Goal: Task Accomplishment & Management: Manage account settings

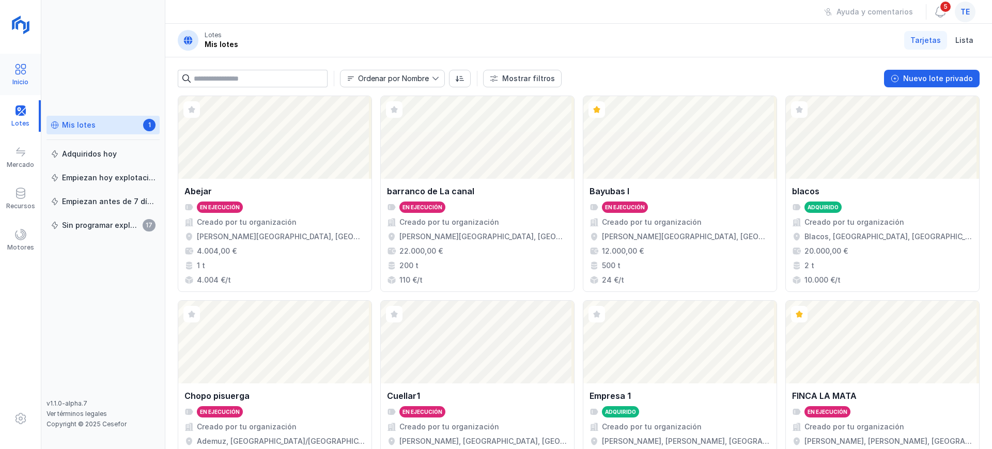
click at [16, 76] on div at bounding box center [20, 70] width 12 height 15
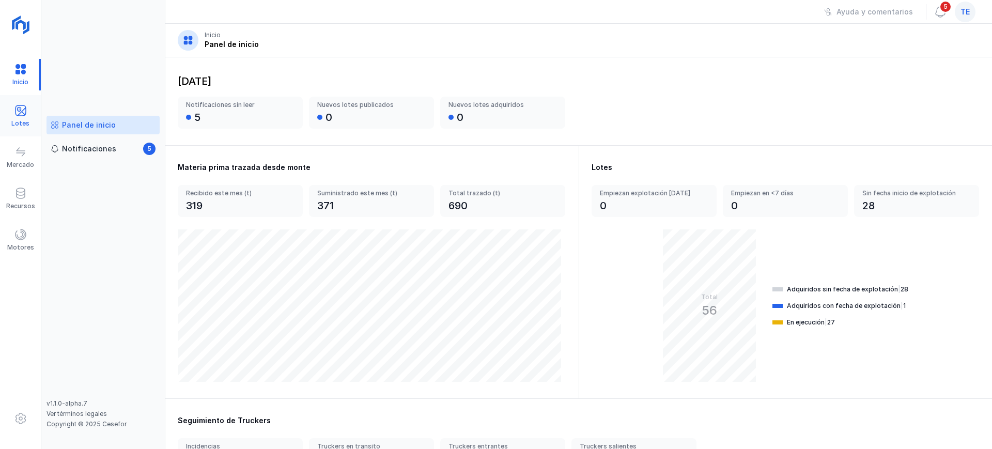
click at [24, 108] on span at bounding box center [20, 110] width 12 height 12
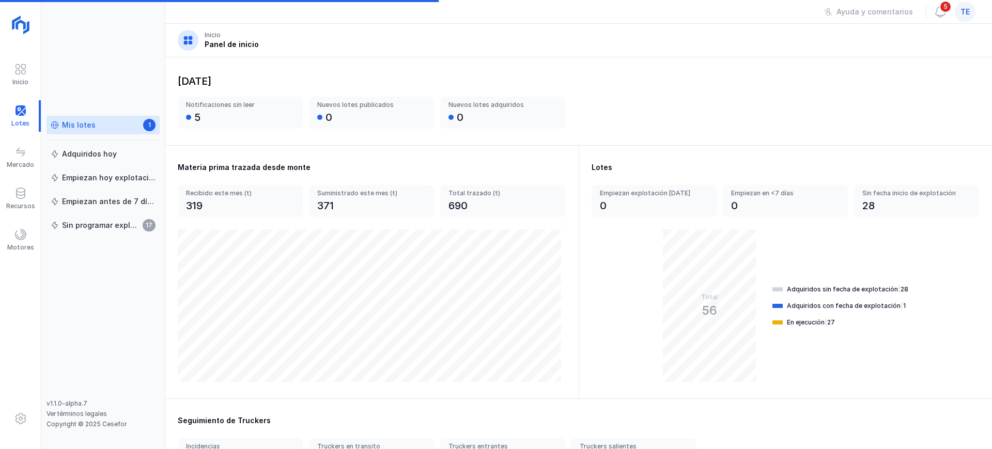
click at [100, 129] on div "Mis lotes 1" at bounding box center [103, 125] width 105 height 11
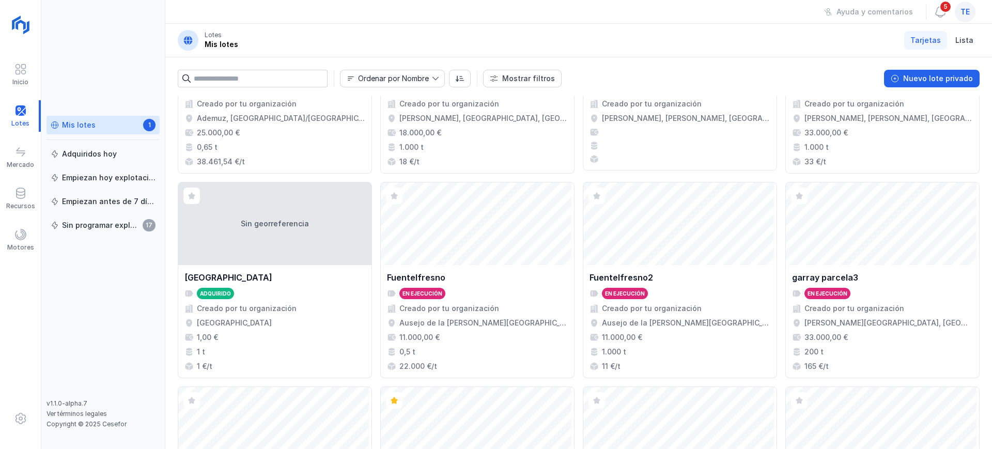
scroll to position [708, 0]
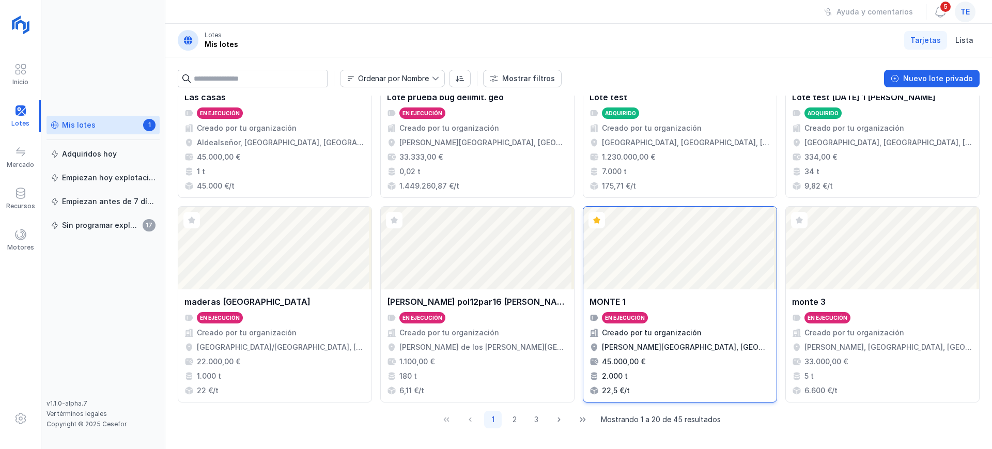
click at [663, 241] on div "Abrir lote" at bounding box center [679, 248] width 193 height 83
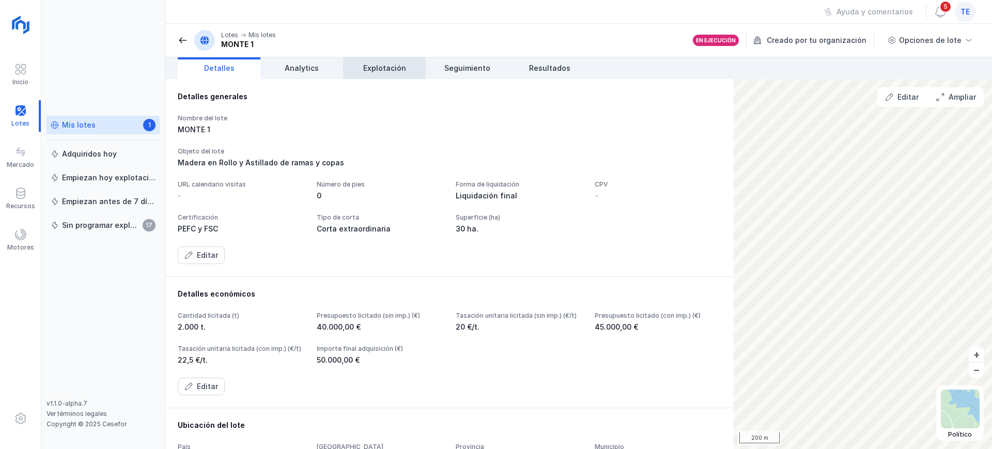
click at [364, 72] on span "Explotación" at bounding box center [384, 68] width 43 height 10
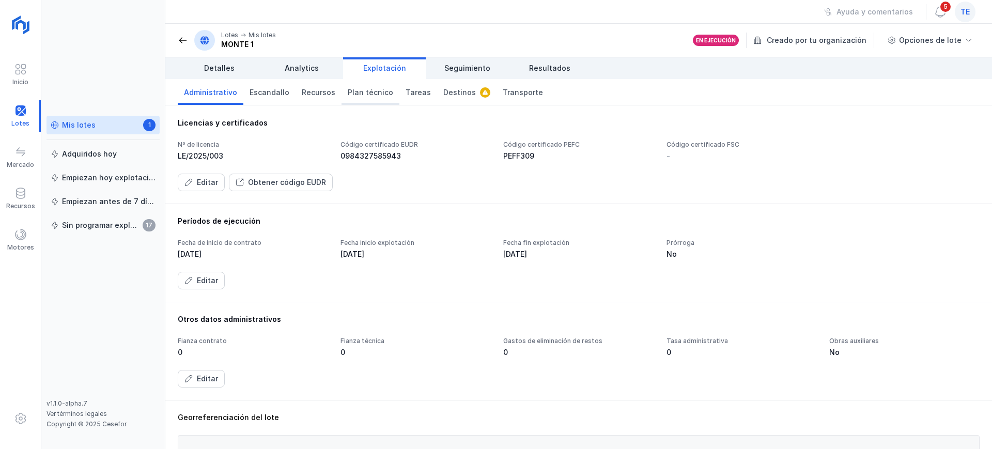
click at [376, 90] on span "Plan técnico" at bounding box center [370, 92] width 45 height 10
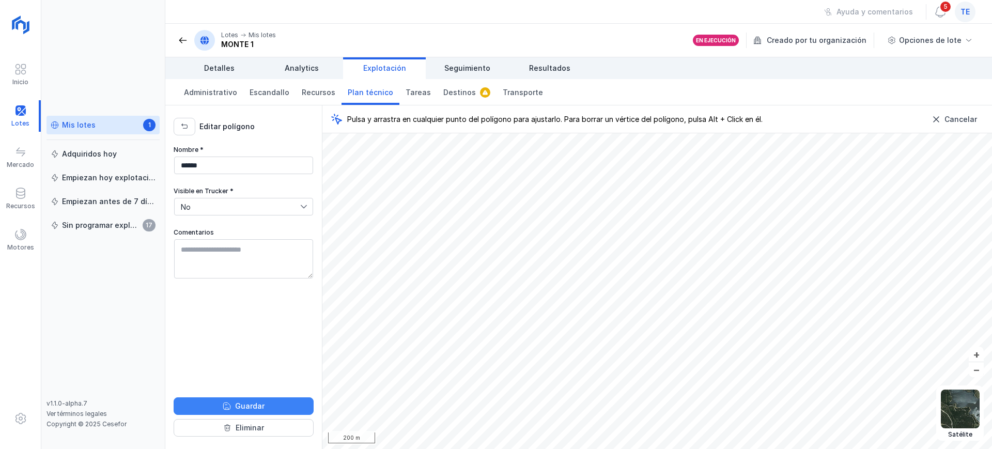
click at [249, 407] on div "Guardar" at bounding box center [249, 406] width 29 height 10
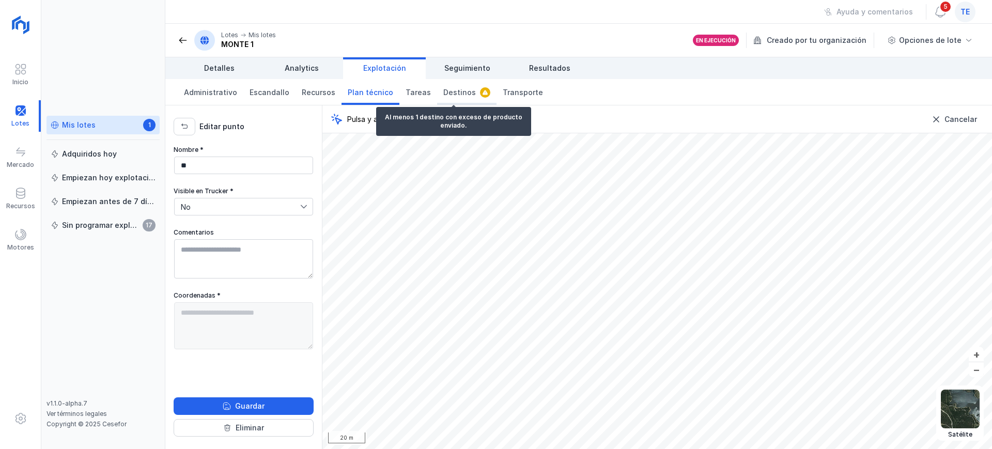
click at [444, 99] on link "Destinos" at bounding box center [466, 92] width 59 height 26
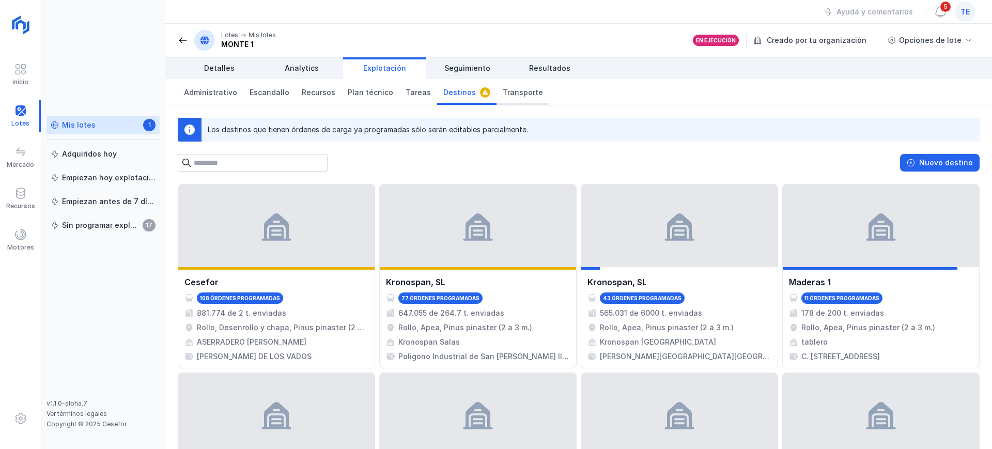
click at [515, 93] on span "Transporte" at bounding box center [523, 92] width 40 height 10
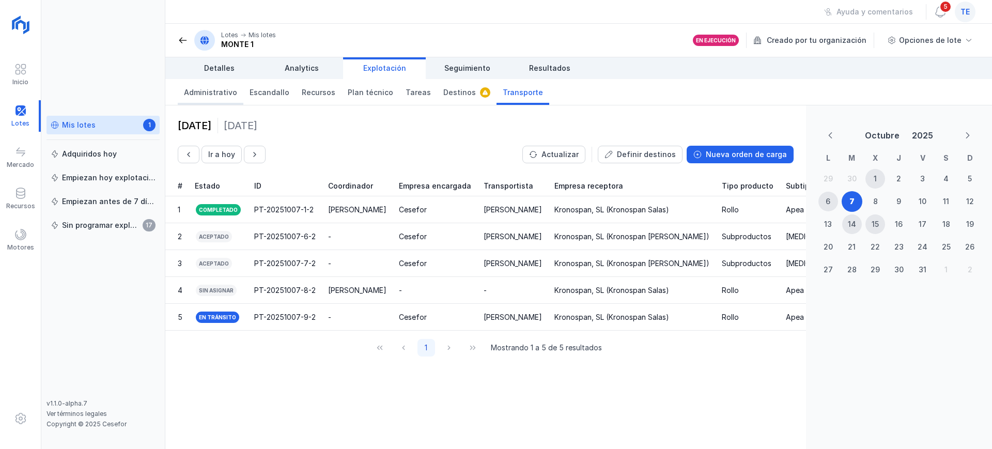
click at [210, 87] on span "Administrativo" at bounding box center [210, 92] width 53 height 10
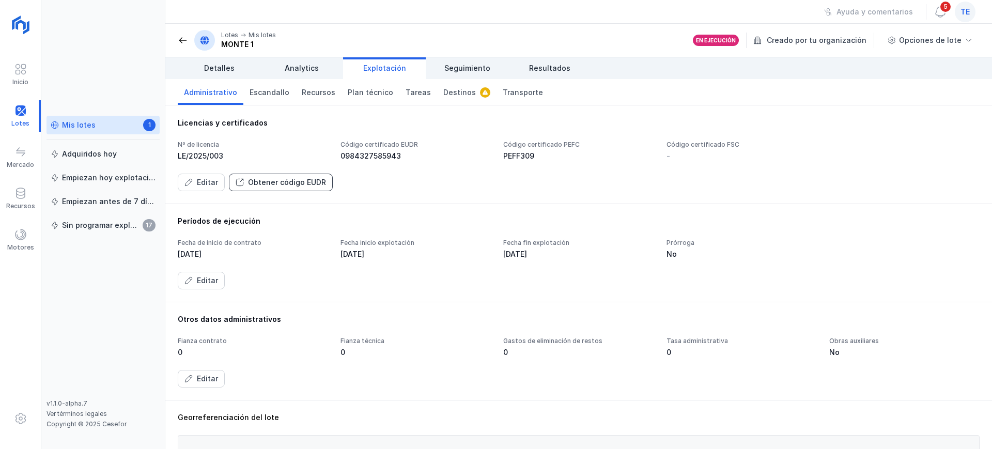
click at [287, 182] on div "Obtener código EUDR" at bounding box center [287, 182] width 78 height 10
click at [299, 185] on div "Obtener código EUDR" at bounding box center [287, 182] width 78 height 10
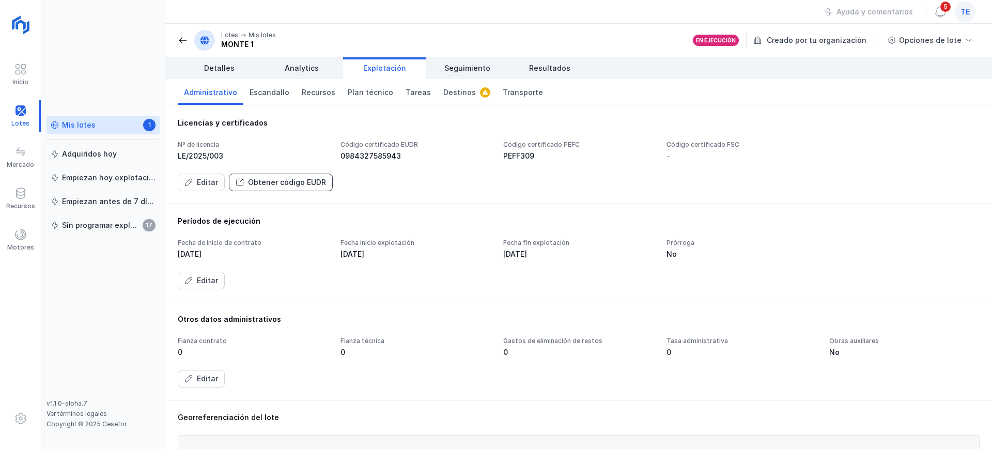
click at [299, 185] on div "Obtener código EUDR" at bounding box center [287, 182] width 78 height 10
